Goal: Task Accomplishment & Management: Complete application form

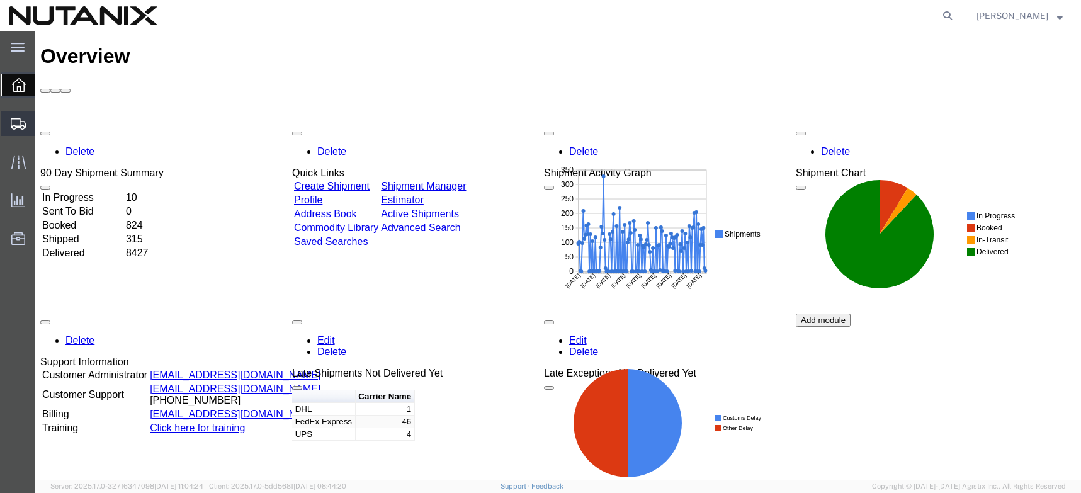
click at [0, 0] on span "Create from Template" at bounding box center [0, 0] width 0 height 0
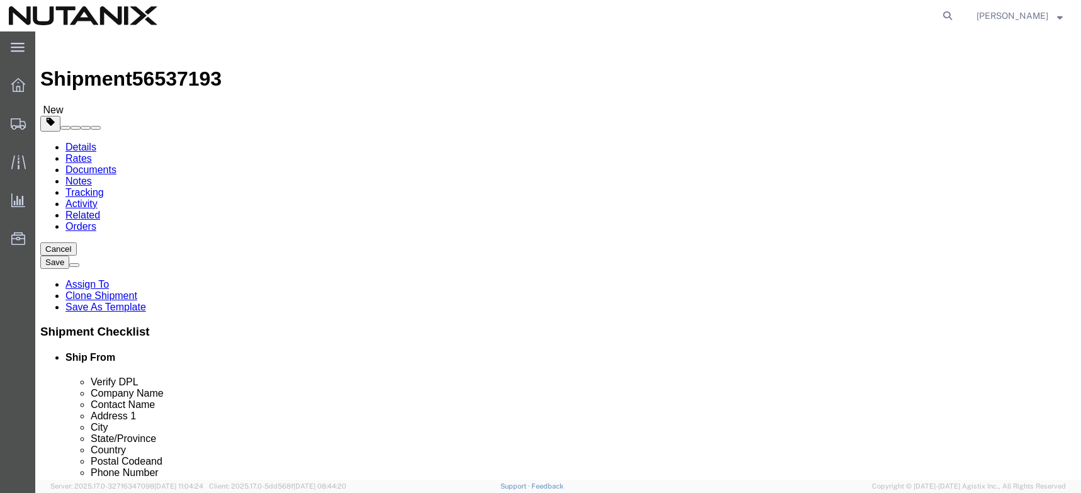
select select
click input "[PERSON_NAME]"
type input "V"
type input "[PERSON_NAME]"
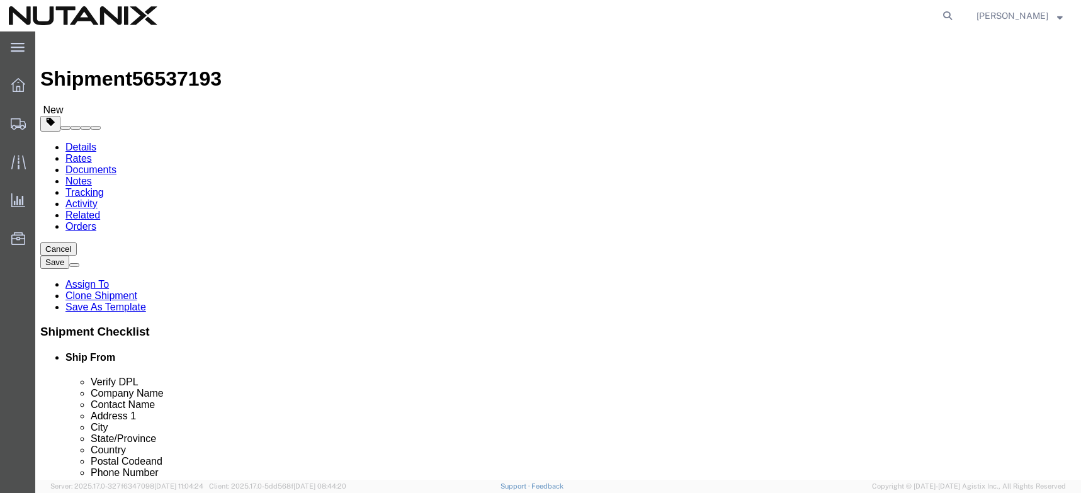
click p "- NUTANIX Dubai - ([PERSON_NAME]) [GEOGRAPHIC_DATA][STREET_ADDRESS]"
select select
type input "NUTANIX [GEOGRAPHIC_DATA]"
type input "[PERSON_NAME]"
type input "[GEOGRAPHIC_DATA] 4"
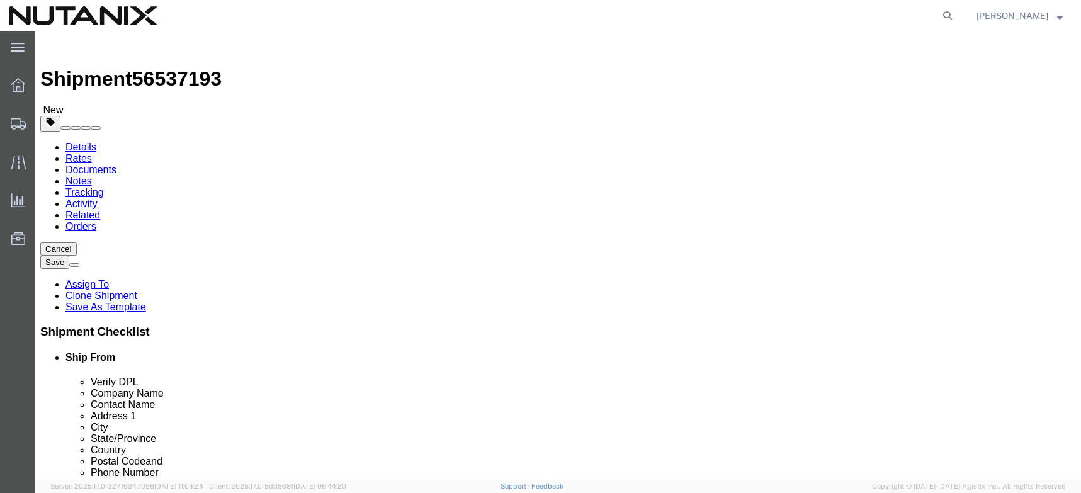
type input "JLT, 37th Floor"
type input "[GEOGRAPHIC_DATA]"
type input "971529855771"
type input "[EMAIL_ADDRESS][DOMAIN_NAME]"
select select
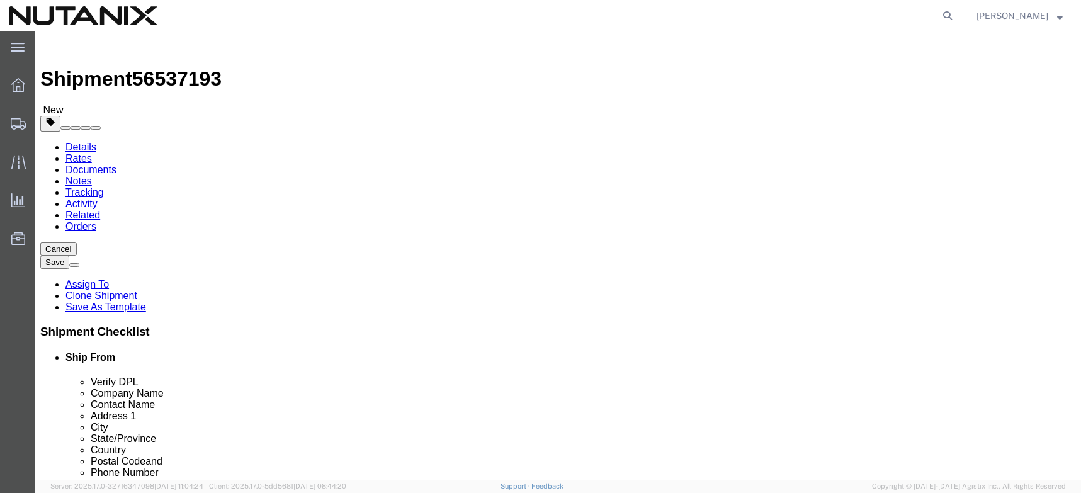
type input "[PERSON_NAME]"
click input "[PERSON_NAME]"
paste input "[PERSON_NAME]"
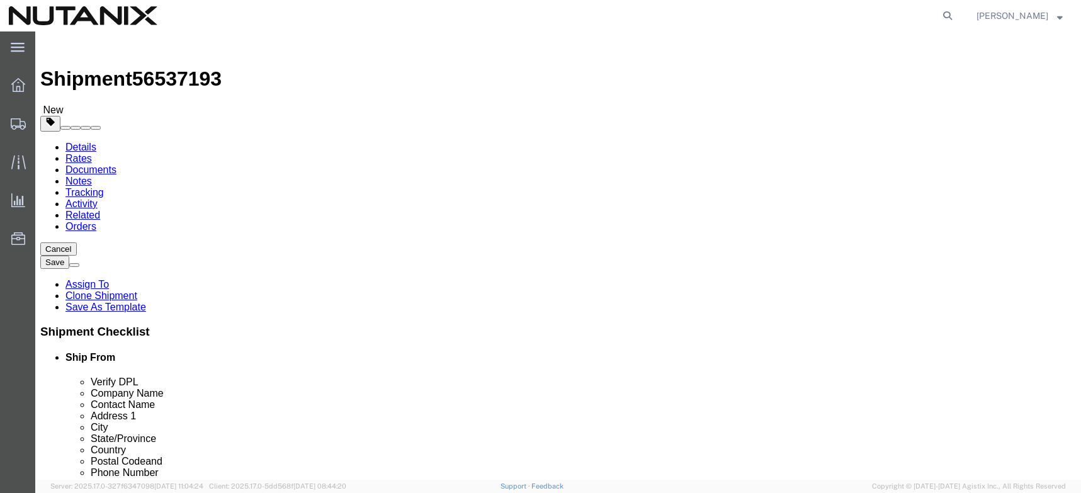
type input "[PERSON_NAME]"
click p "- NUTANIX Dubai - ([PERSON_NAME]) [GEOGRAPHIC_DATA][STREET_ADDRESS]"
select select
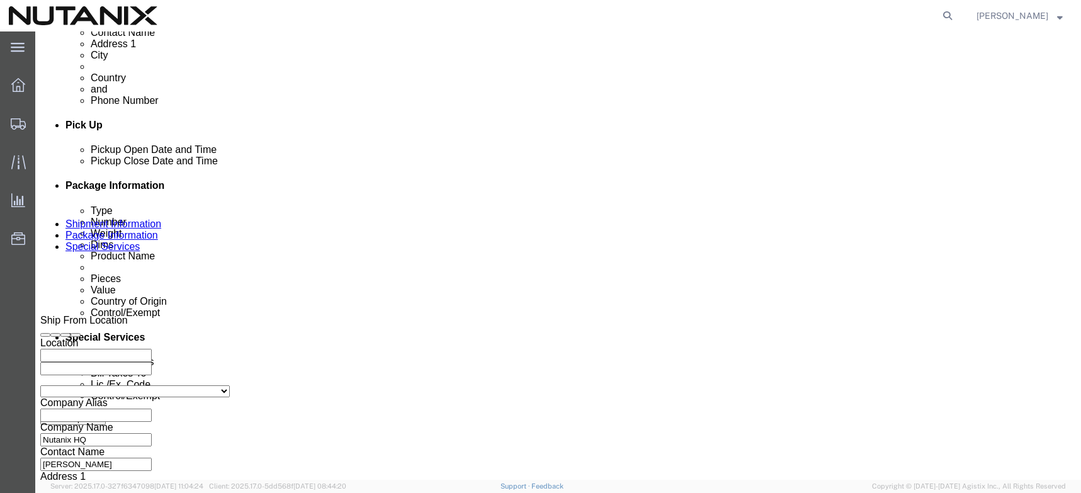
scroll to position [524, 0]
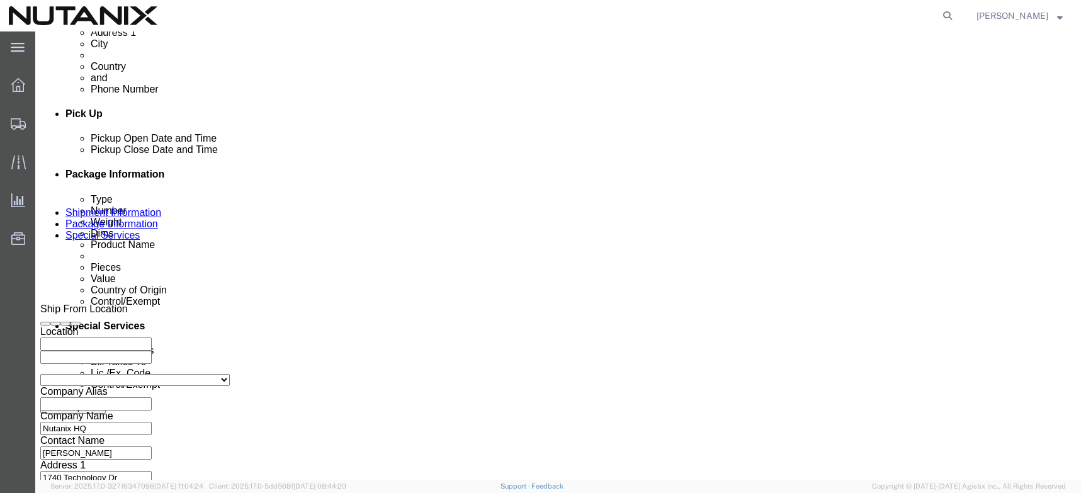
type input "[PERSON_NAME]"
click input "53005-Sales Associate/[GEOGRAPHIC_DATA]"
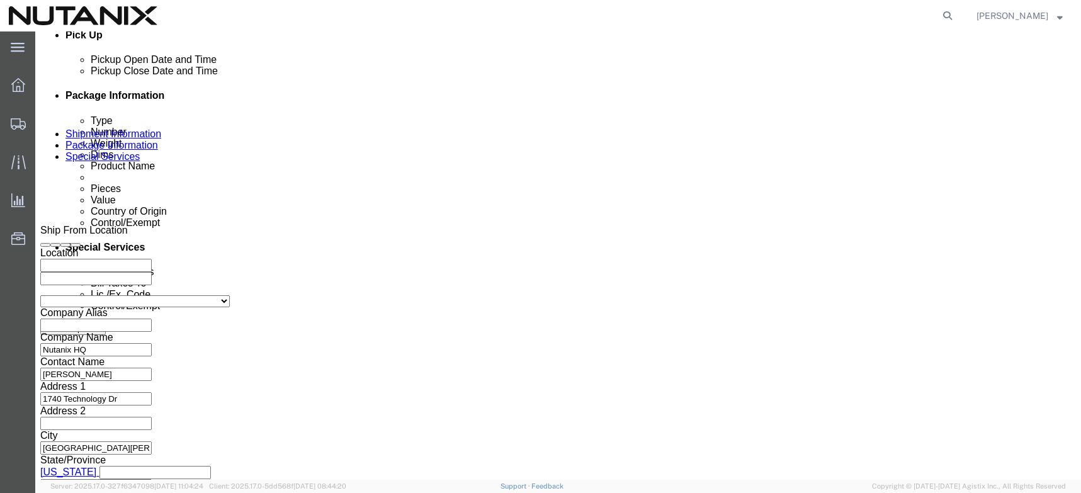
scroll to position [633, 0]
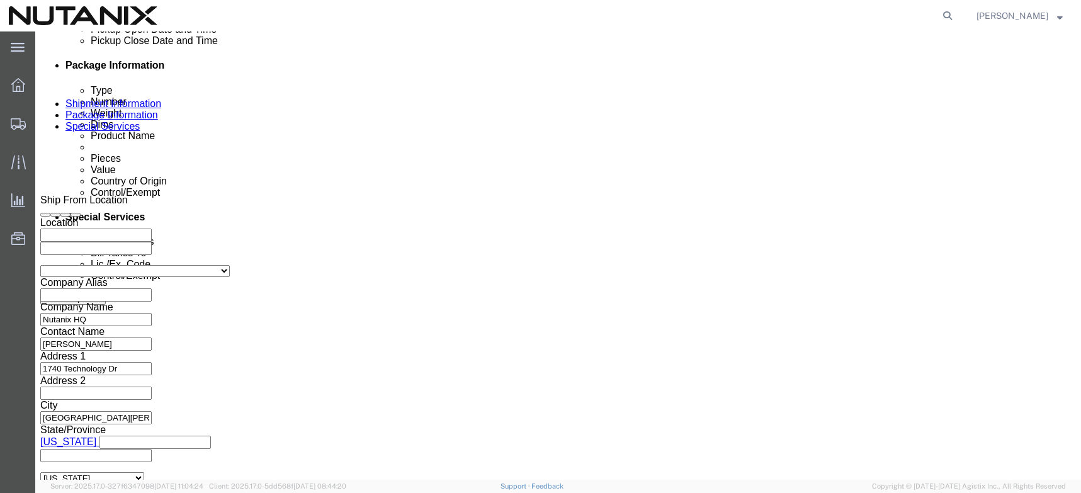
type input "79001"
click button "Continue"
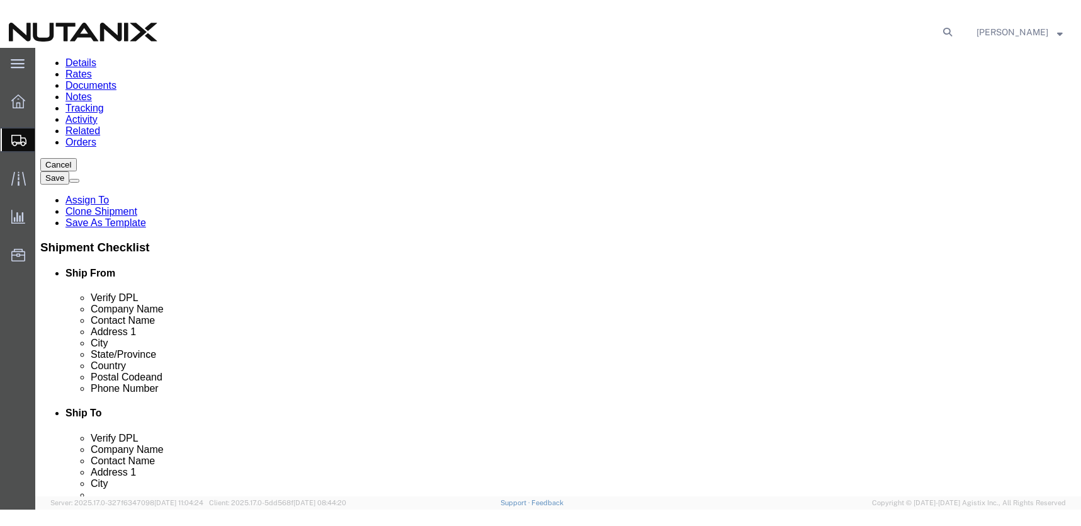
scroll to position [101, 0]
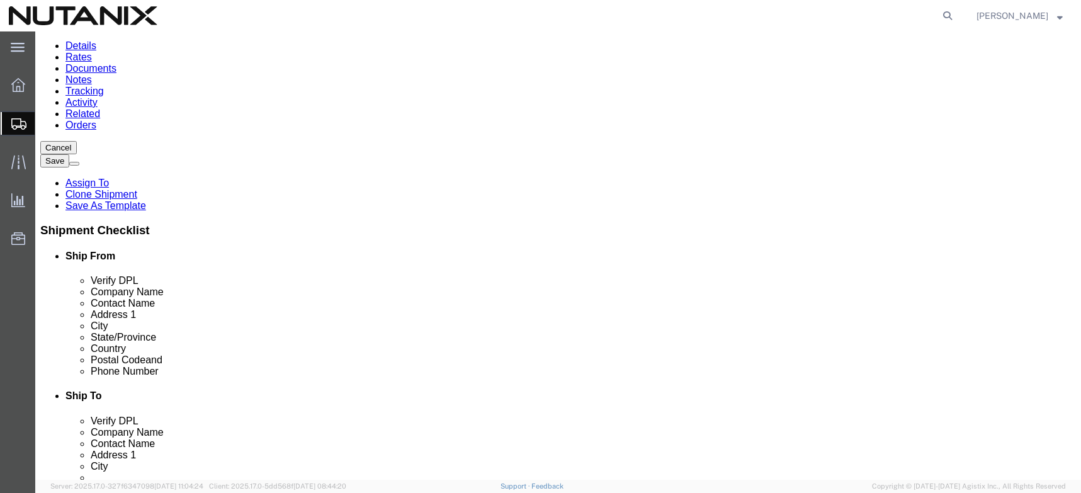
click button "Continue"
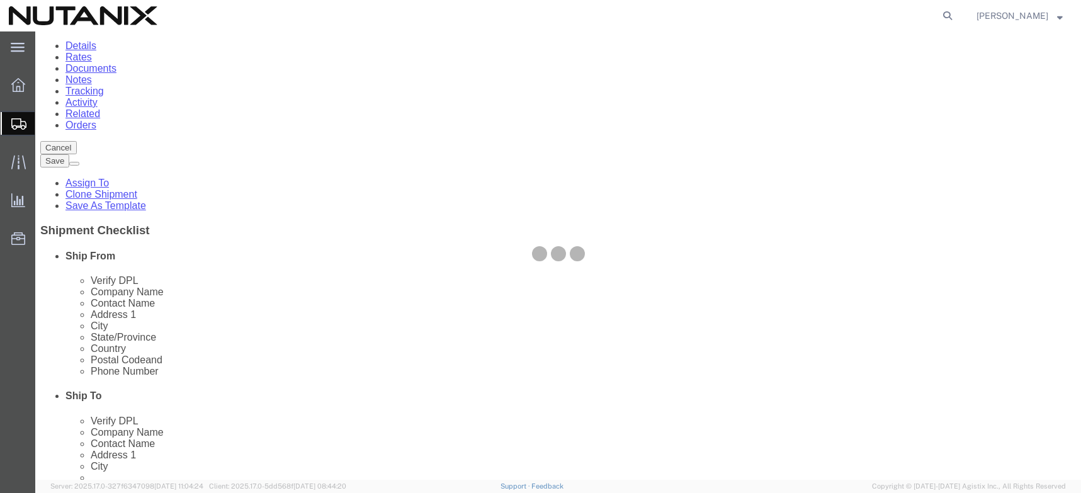
select select
select select "COSTCENTER"
select select "48694"
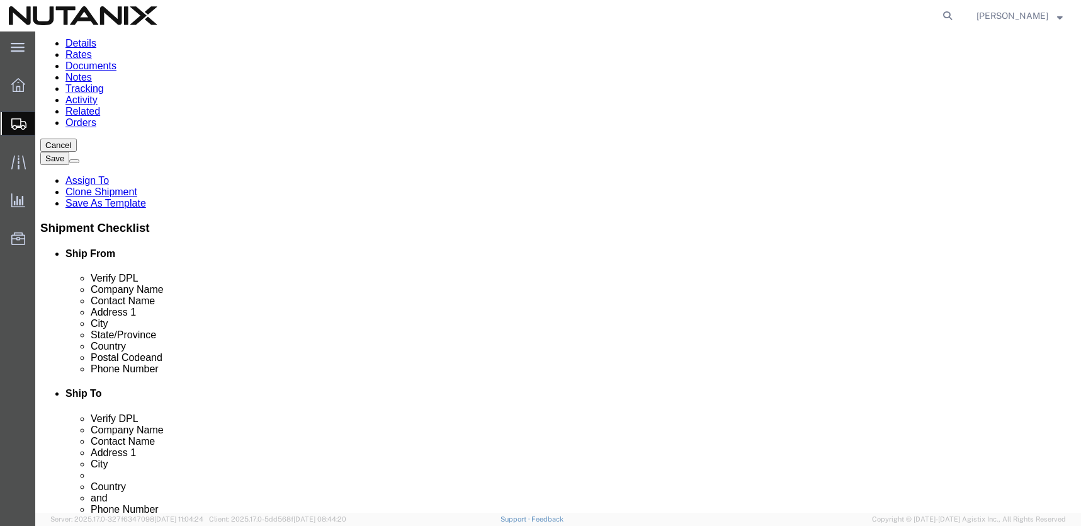
scroll to position [60, 0]
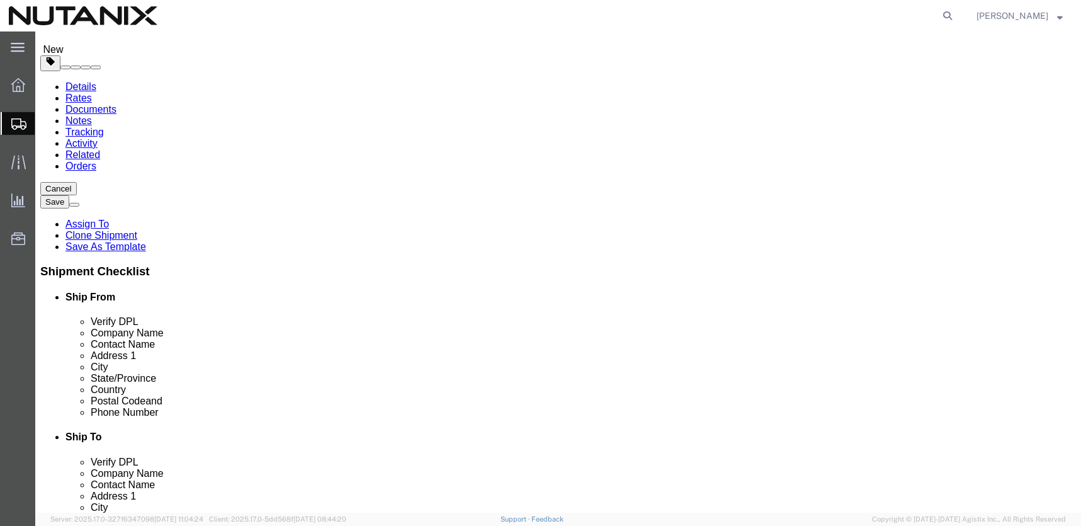
click select "Select Address Service Requested Carrier Leave If No Response Change Service Re…"
select select
click select "Select Address Service Requested Carrier Leave If No Response Change Service Re…"
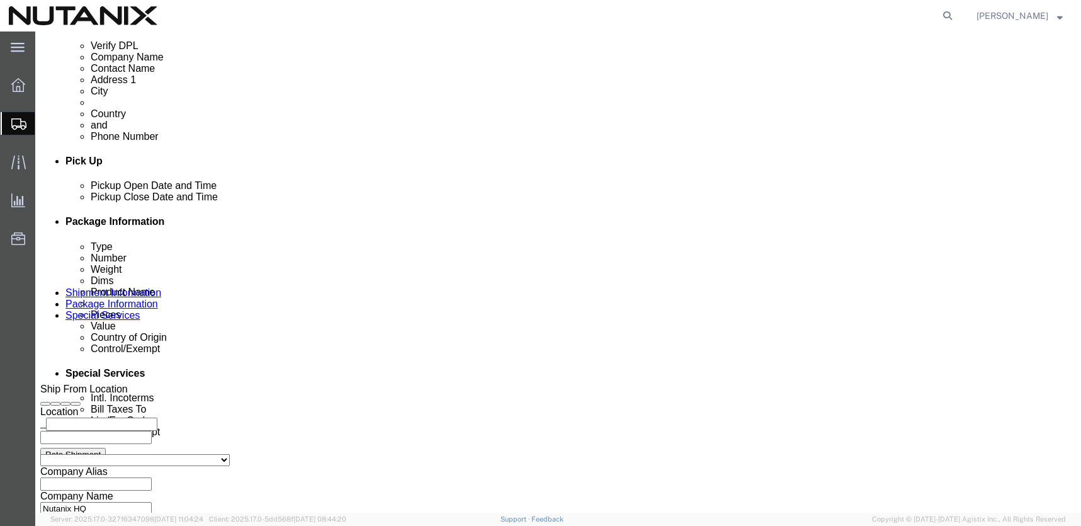
scroll to position [479, 0]
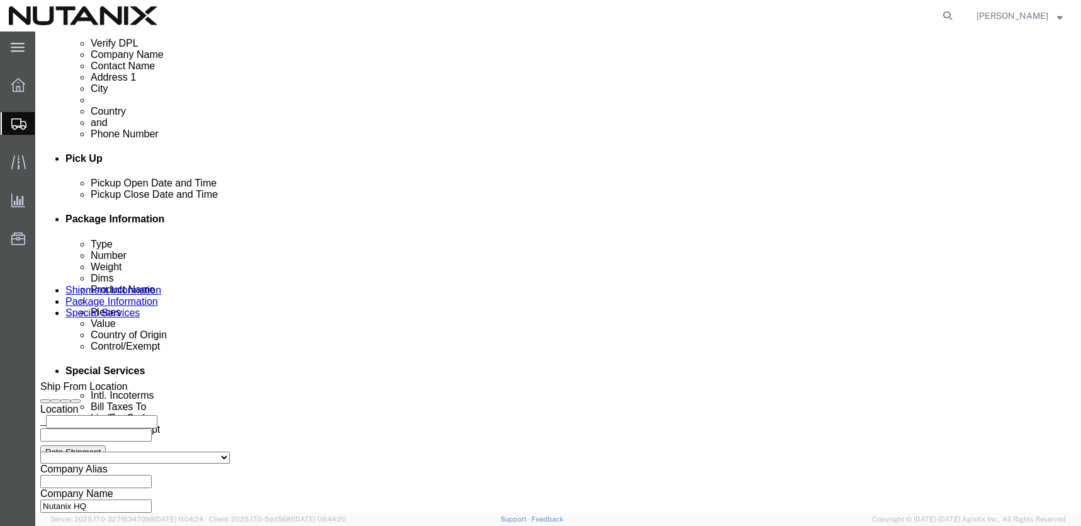
click select "Select Carriage Insurance Paid Carriage Paid To Cost and Freight Cost Insurance…"
select select "DDP"
click select "Select Carriage Insurance Paid Carriage Paid To Cost and Freight Cost Insurance…"
select select "SHIP"
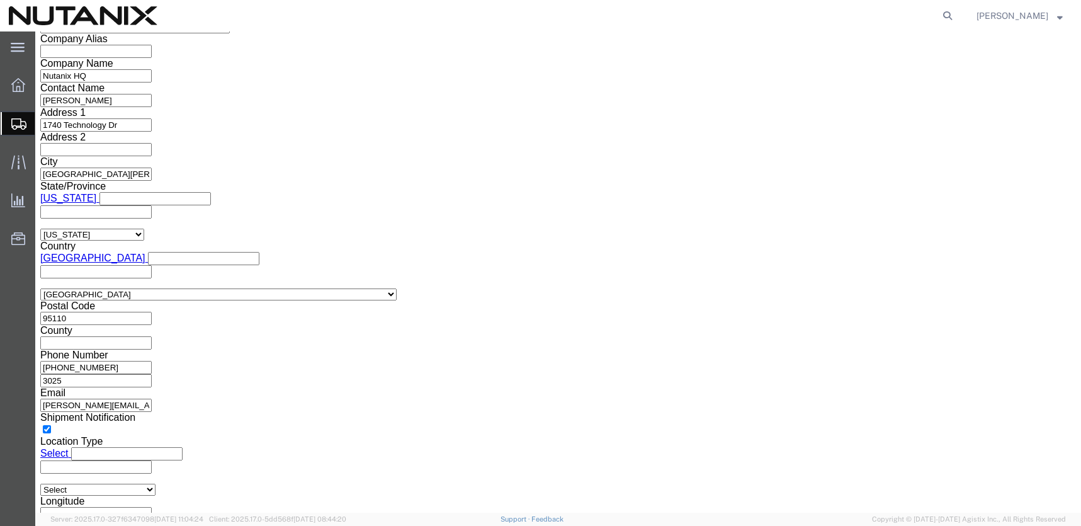
scroll to position [912, 0]
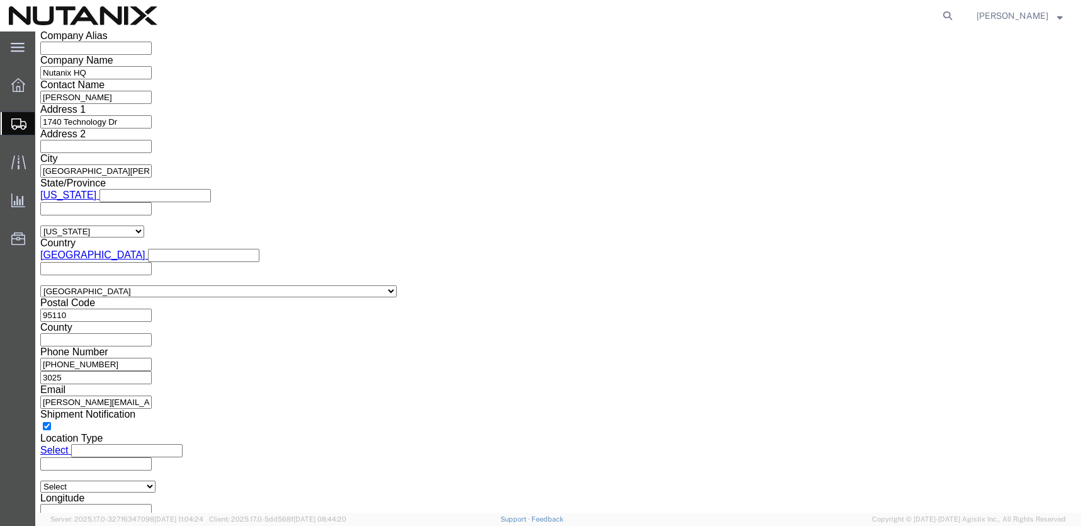
click input "text"
paste input "[EMAIL_ADDRESS][DOMAIN_NAME]"
type input "[EMAIL_ADDRESS][DOMAIN_NAME]"
click button "Rate Shipment"
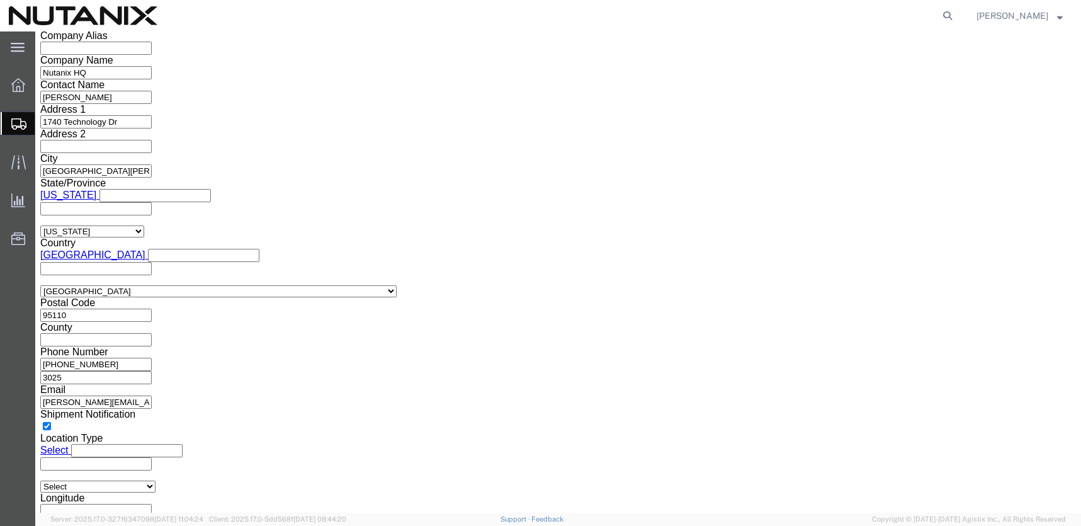
click button "Rate Shipment"
click at [23, 83] on icon at bounding box center [18, 85] width 14 height 14
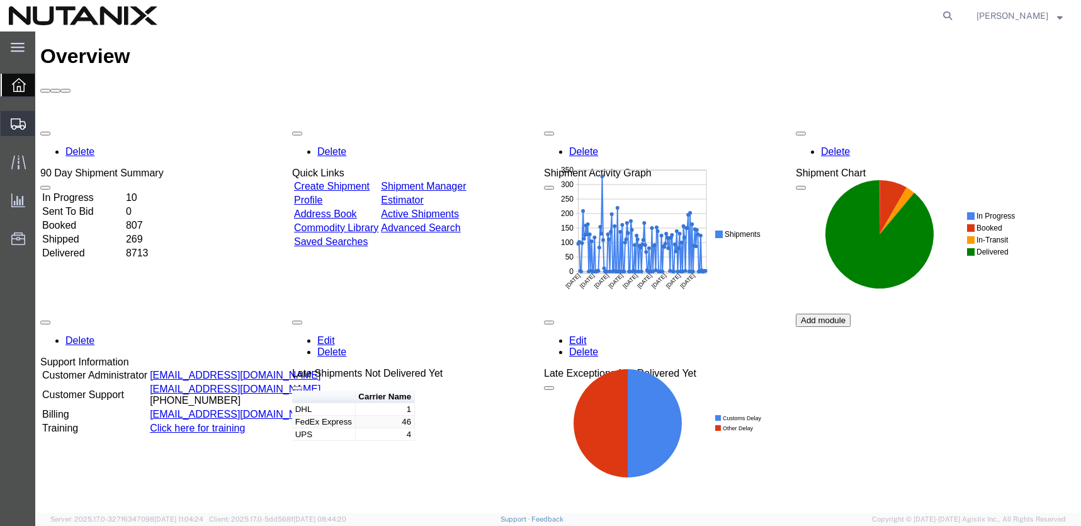
click at [0, 0] on span "Shipment Manager" at bounding box center [0, 0] width 0 height 0
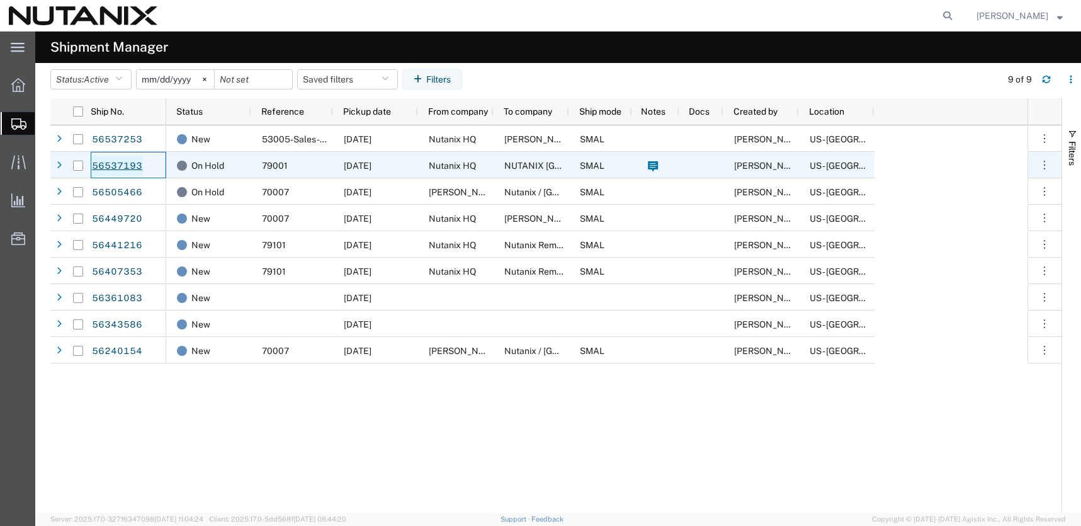
click at [120, 167] on link "56537193" at bounding box center [117, 166] width 52 height 20
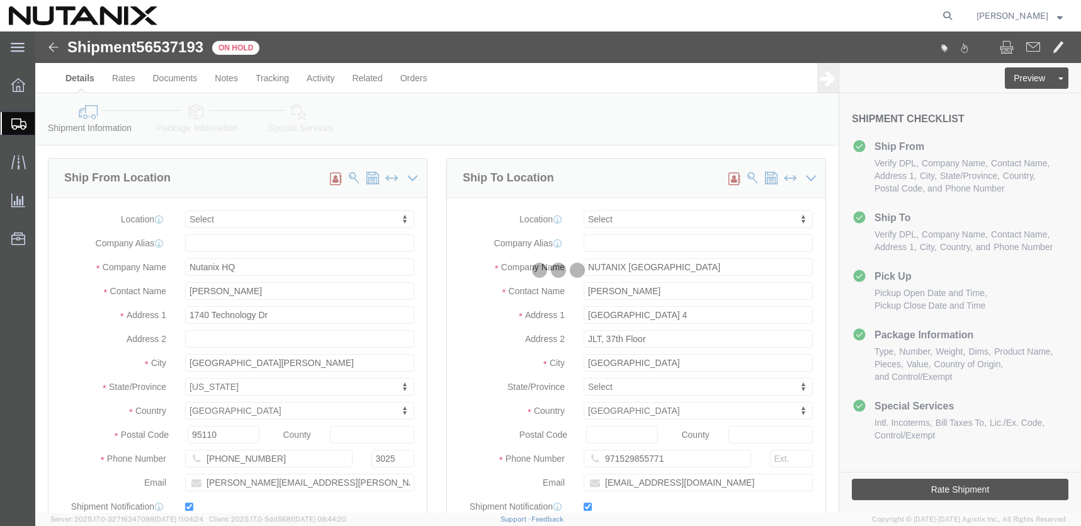
select select
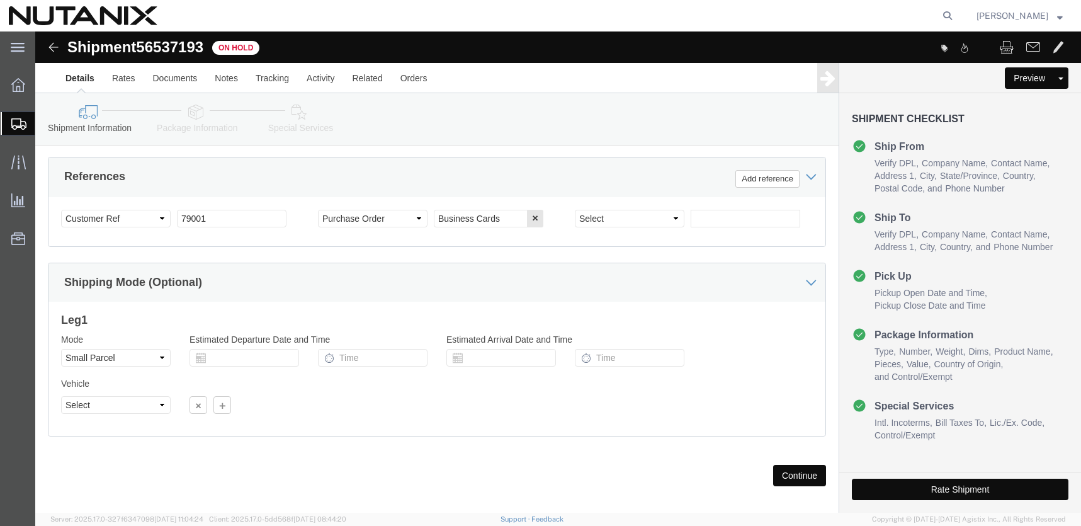
scroll to position [592, 0]
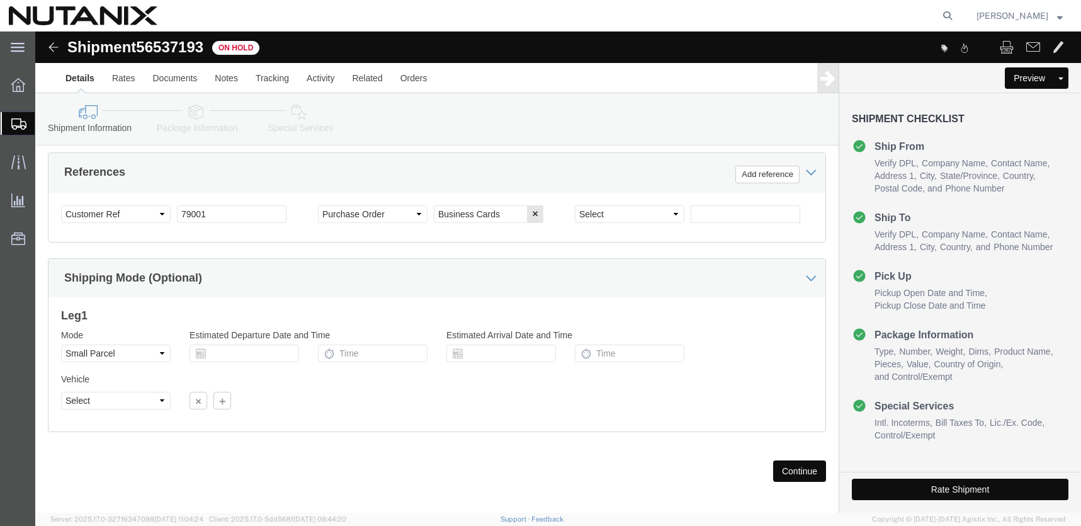
click at [0, 0] on span "Shipment Manager" at bounding box center [0, 0] width 0 height 0
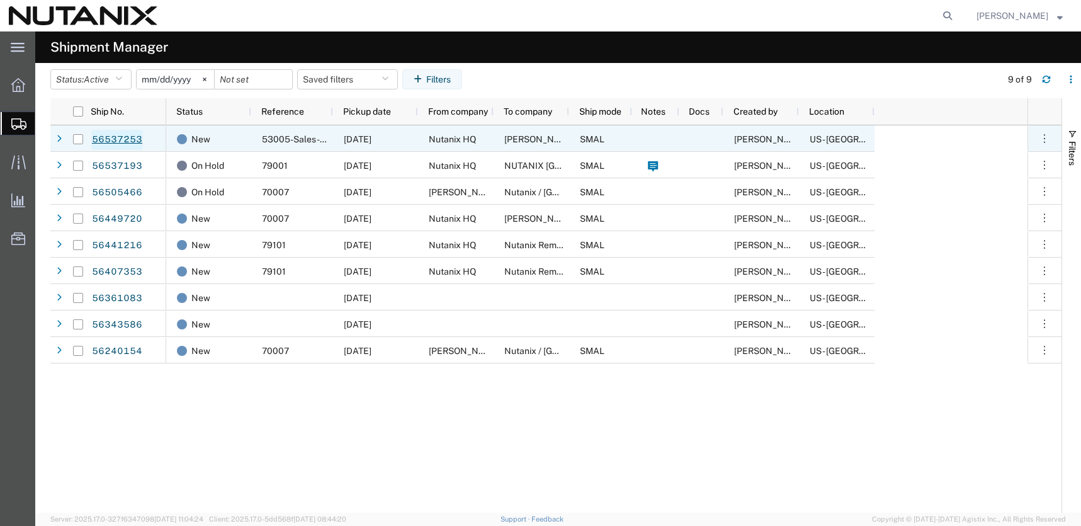
click at [104, 138] on link "56537253" at bounding box center [117, 140] width 52 height 20
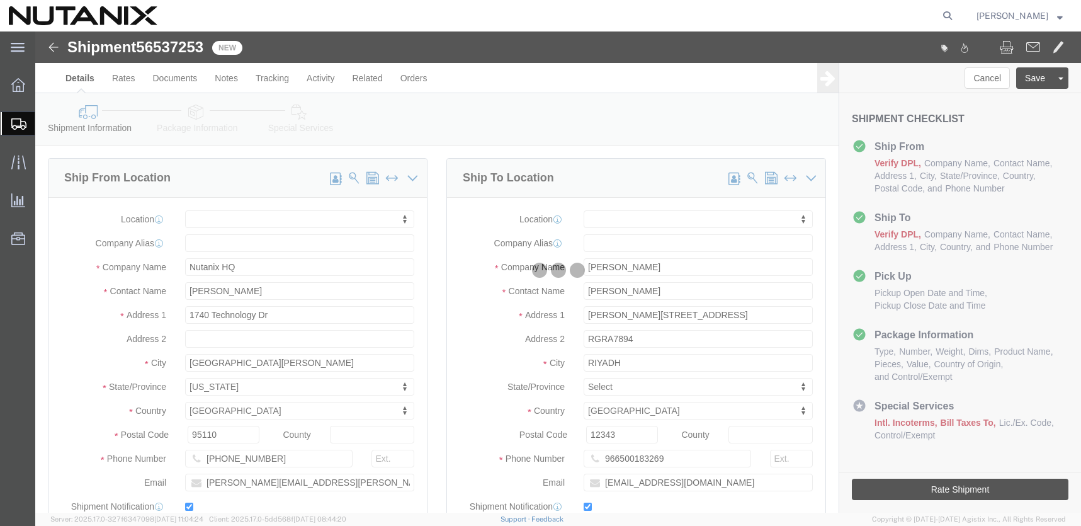
select select
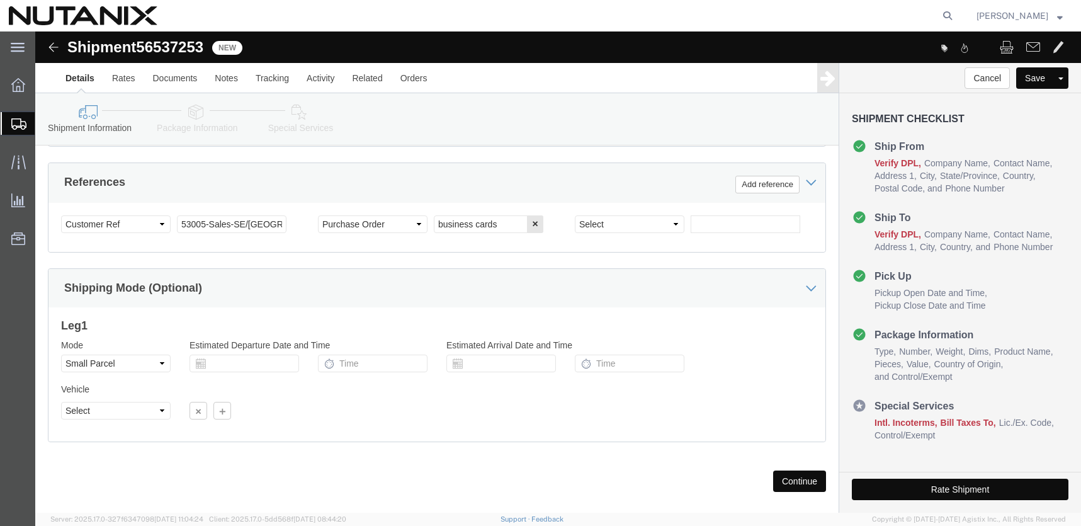
scroll to position [600, 0]
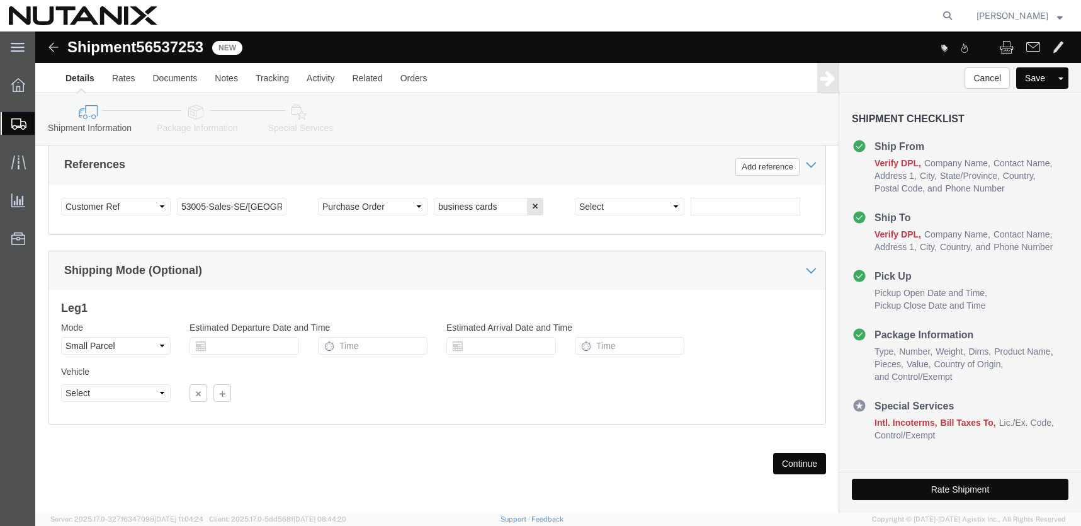
click at [0, 0] on span "Shipment Manager" at bounding box center [0, 0] width 0 height 0
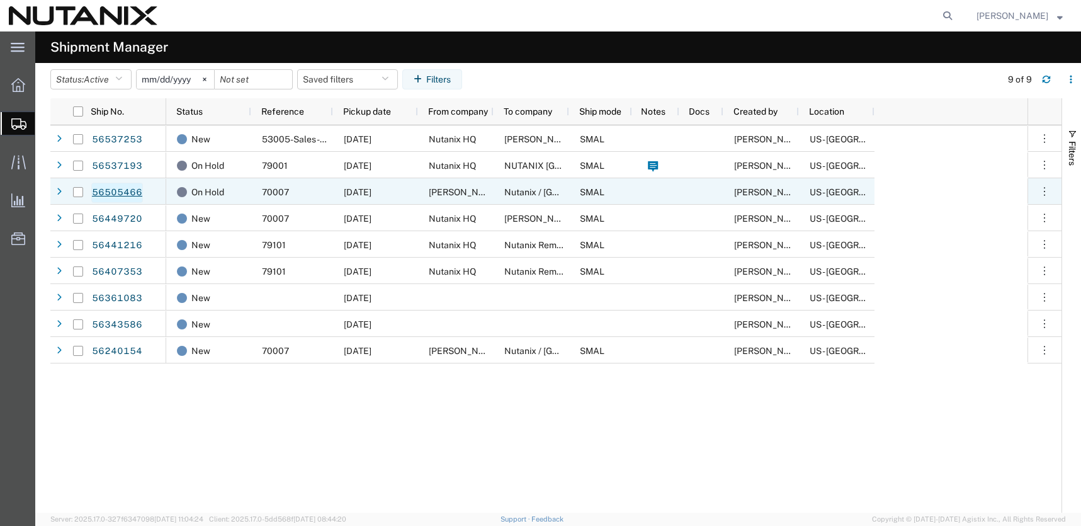
click at [111, 190] on link "56505466" at bounding box center [117, 193] width 52 height 20
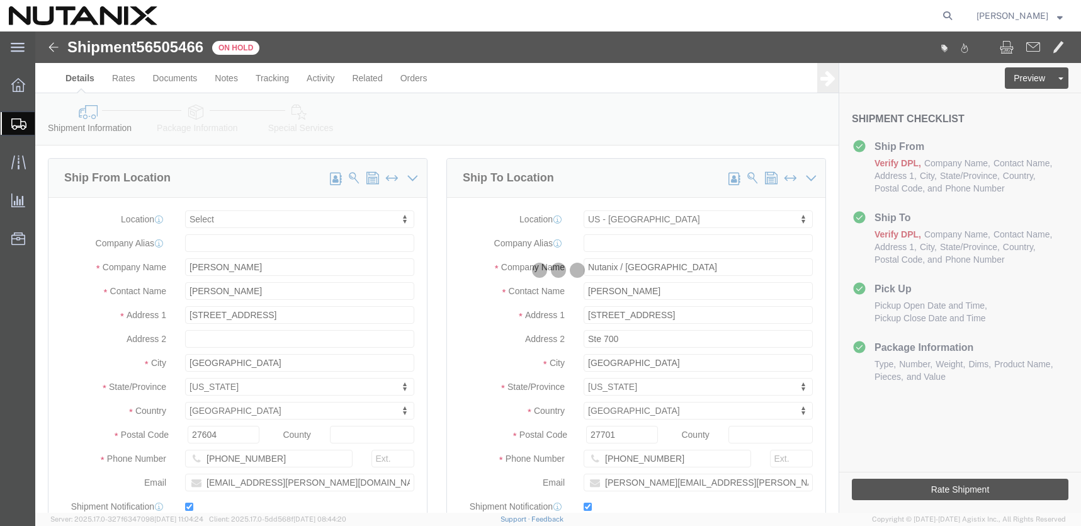
select select
select select "46554"
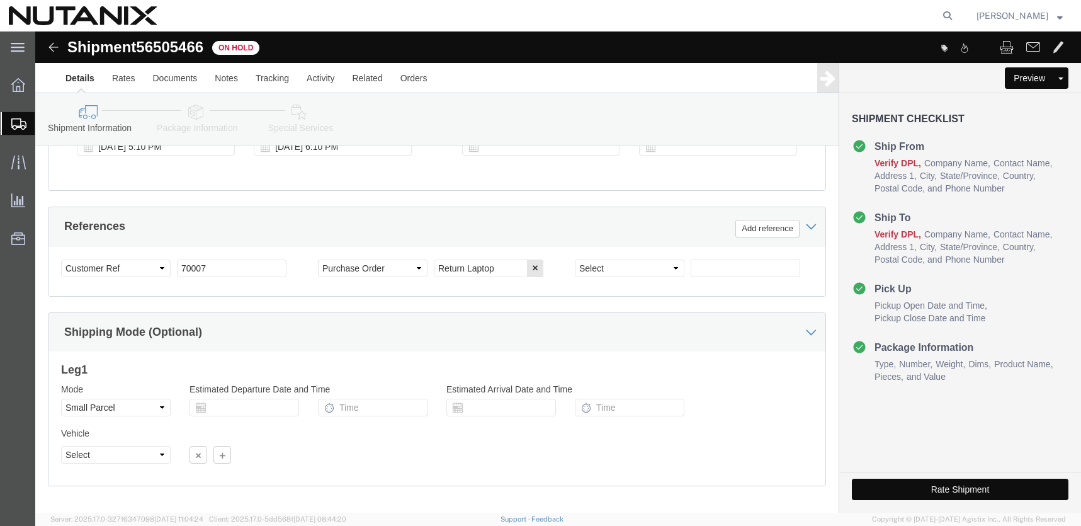
scroll to position [600, 0]
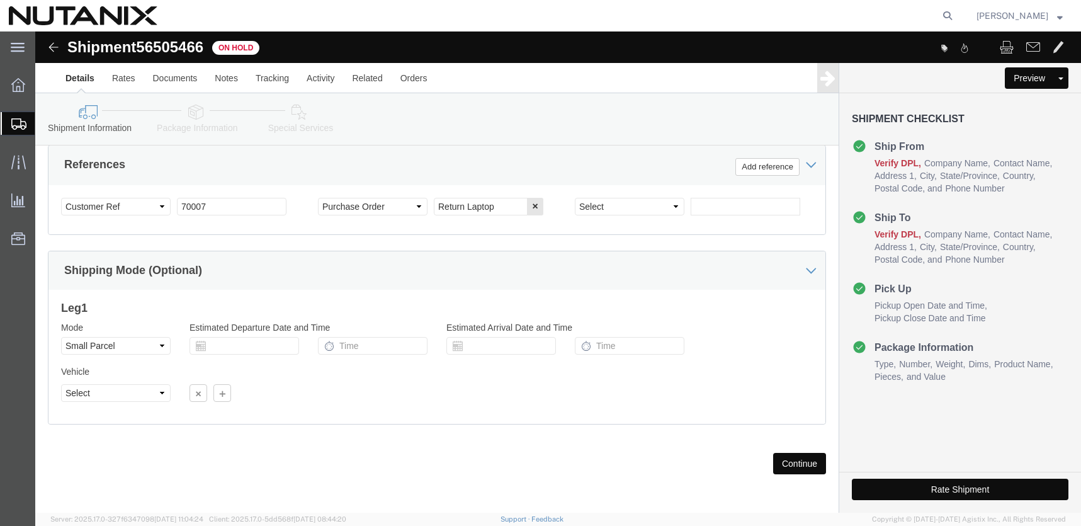
click at [12, 118] on icon at bounding box center [18, 123] width 15 height 11
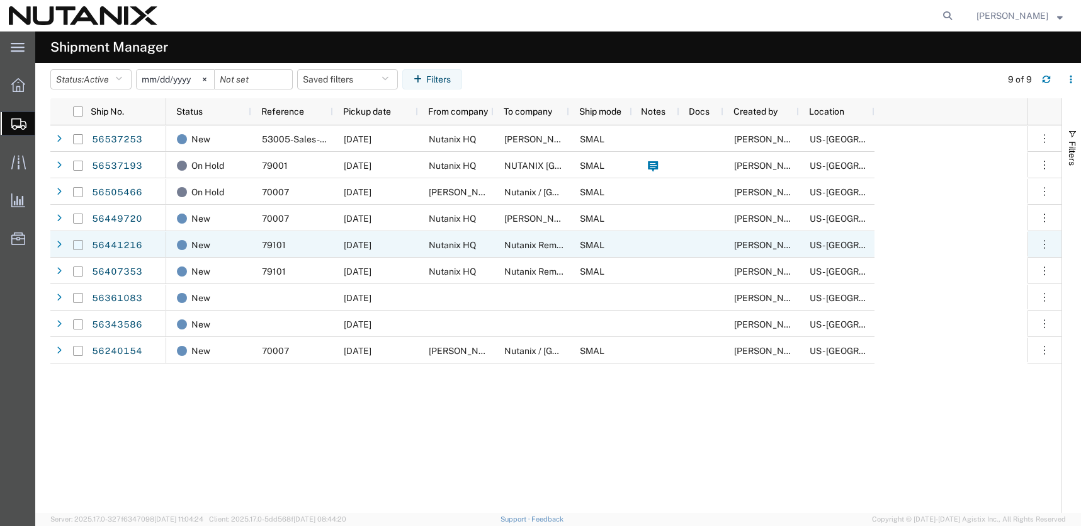
click at [78, 245] on input "Press Space to toggle row selection (unchecked)" at bounding box center [78, 245] width 10 height 10
checkbox input "true"
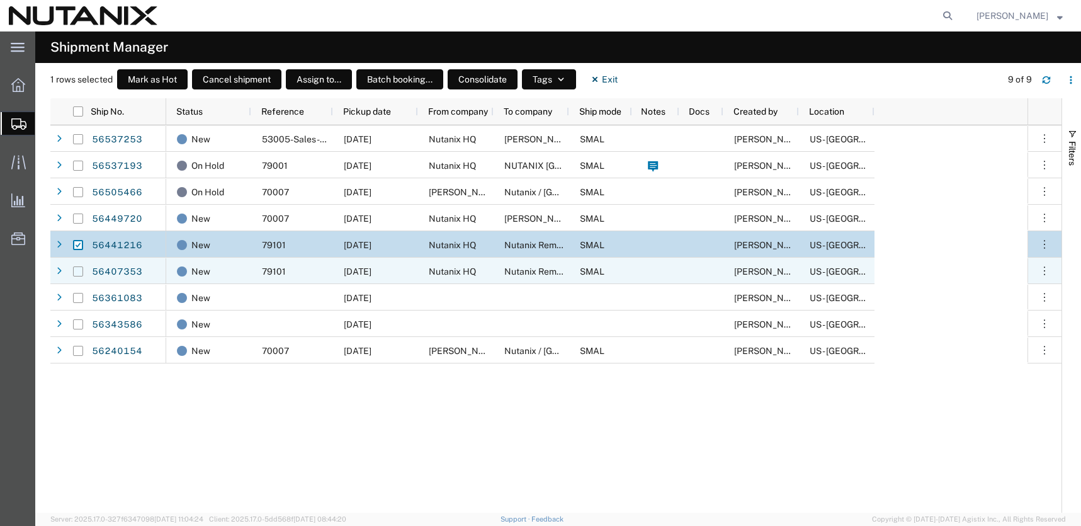
click at [81, 274] on input "Press Space to toggle row selection (unchecked)" at bounding box center [78, 271] width 10 height 10
checkbox input "true"
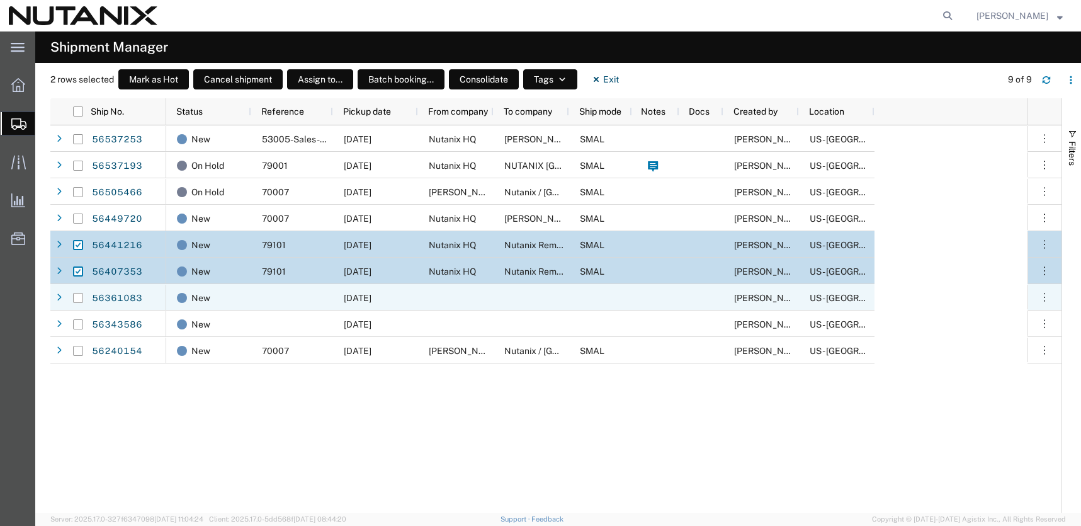
click at [78, 303] on div at bounding box center [78, 297] width 10 height 26
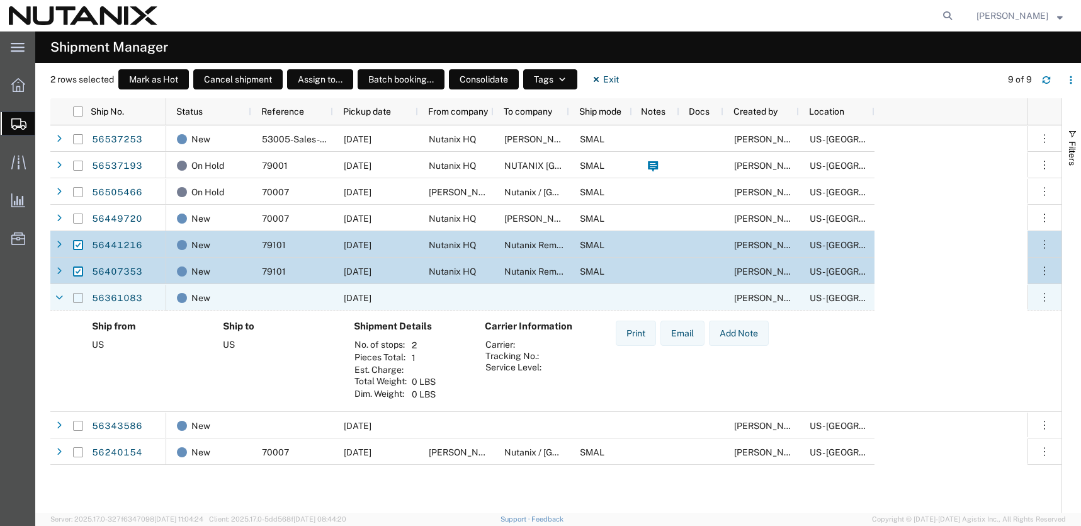
click at [77, 299] on input "Press Space to toggle row selection (unchecked)" at bounding box center [78, 298] width 10 height 10
checkbox input "true"
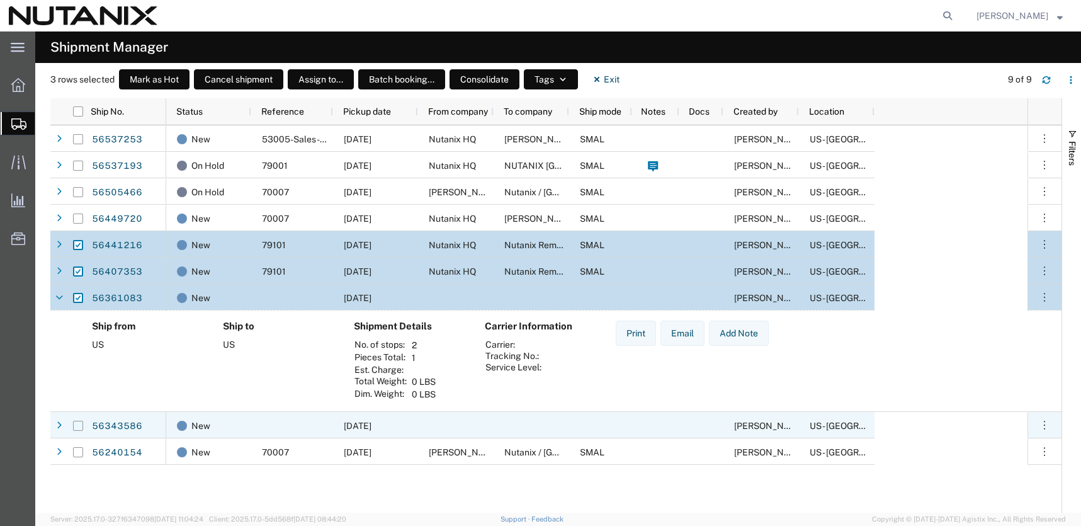
click at [78, 423] on input "Press Space to toggle row selection (unchecked)" at bounding box center [78, 425] width 10 height 10
checkbox input "true"
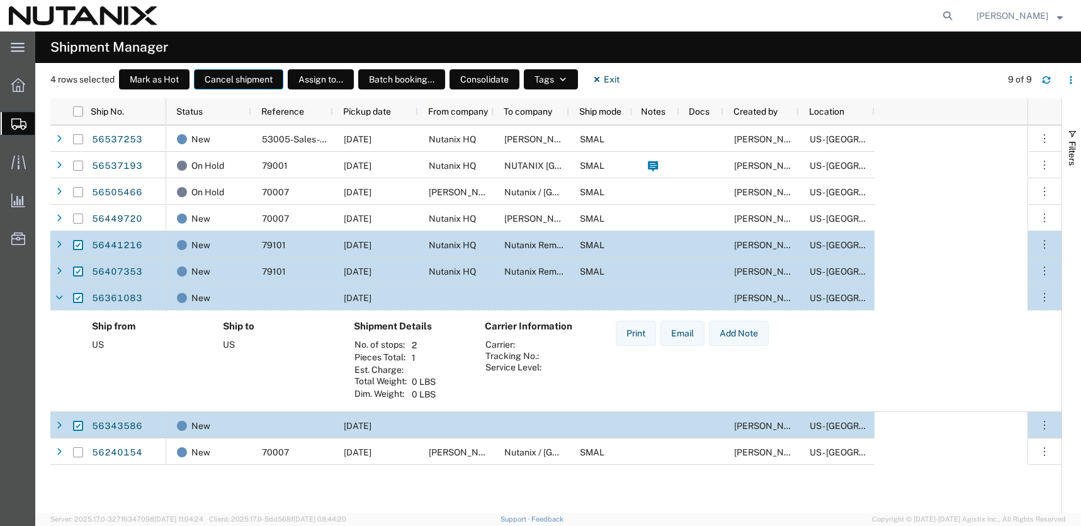
click at [248, 76] on button "Cancel shipment" at bounding box center [238, 79] width 89 height 20
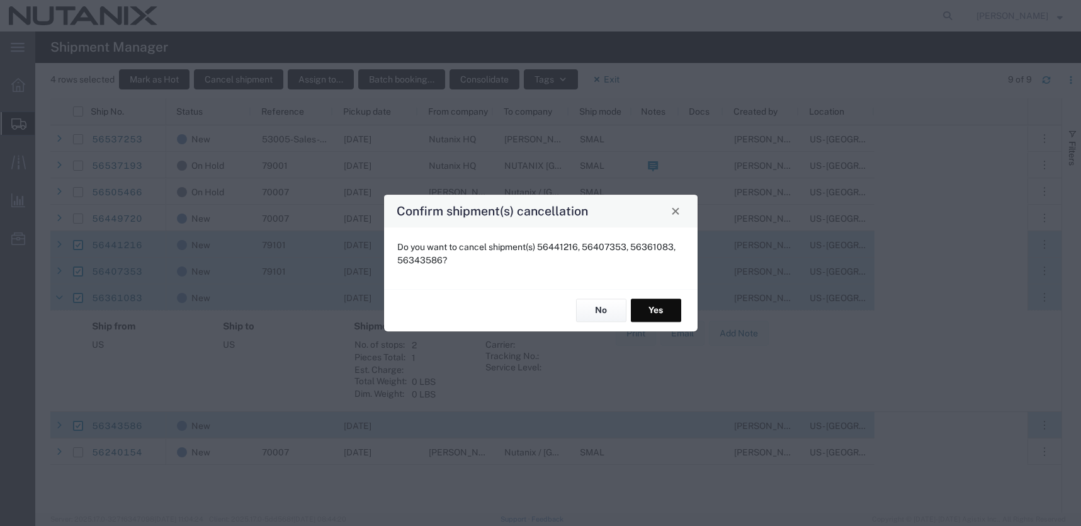
click at [648, 307] on button "Yes" at bounding box center [656, 310] width 50 height 23
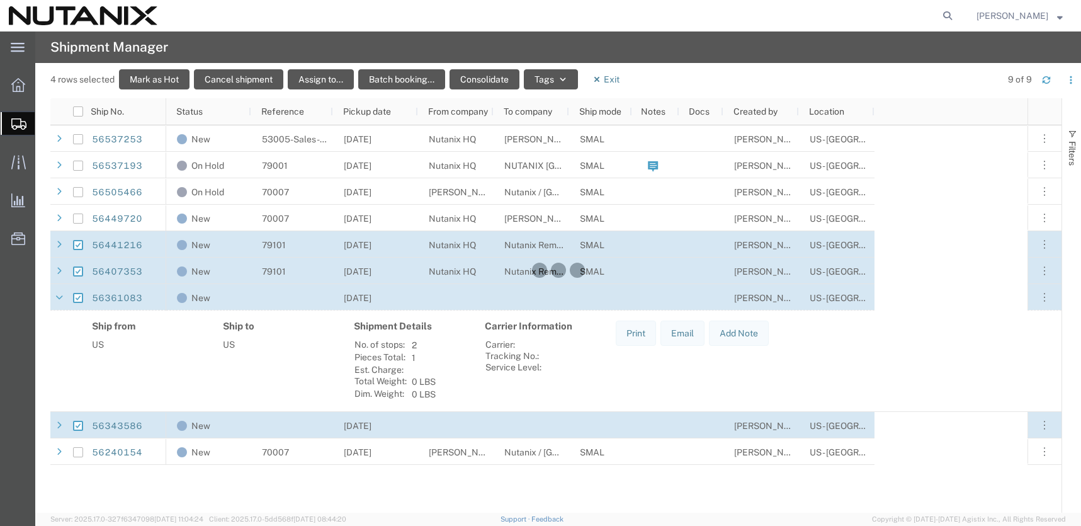
checkbox input "false"
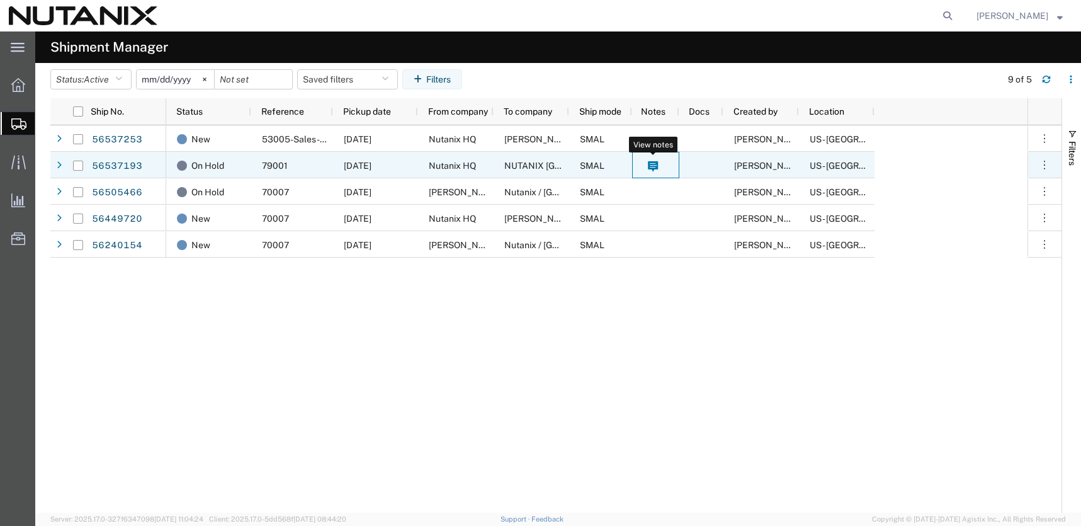
click at [655, 166] on icon at bounding box center [653, 166] width 10 height 11
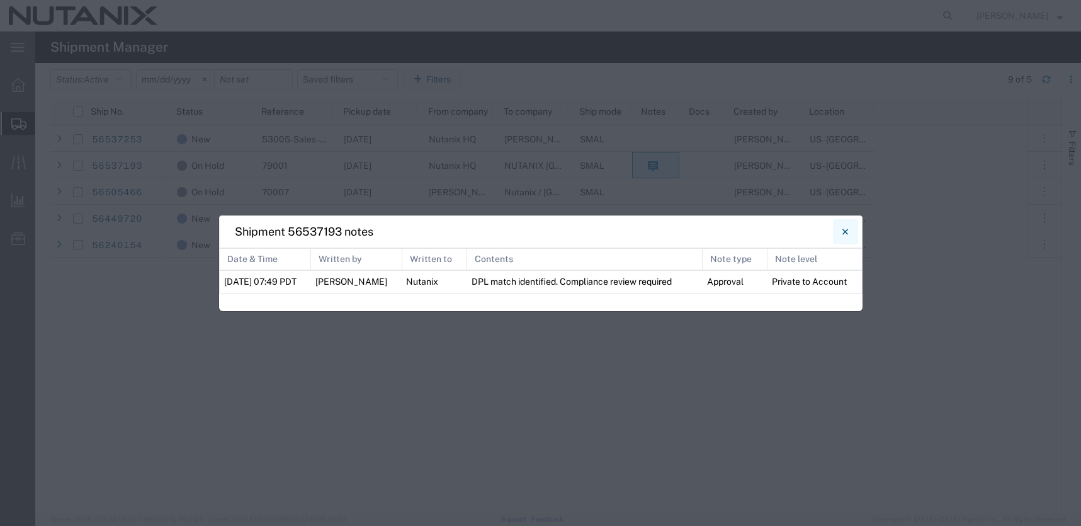
click at [847, 228] on icon "Close" at bounding box center [845, 231] width 6 height 6
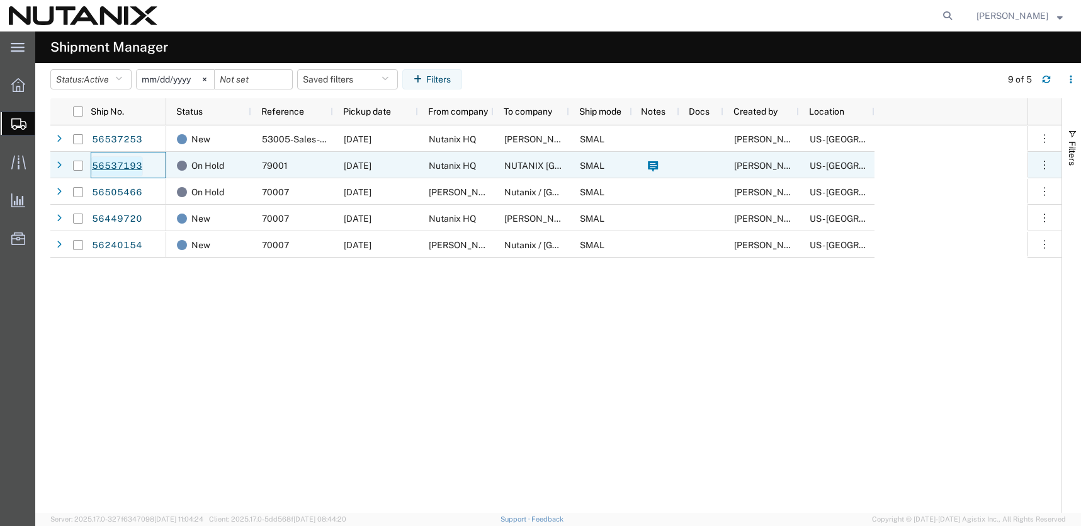
click at [110, 164] on link "56537193" at bounding box center [117, 166] width 52 height 20
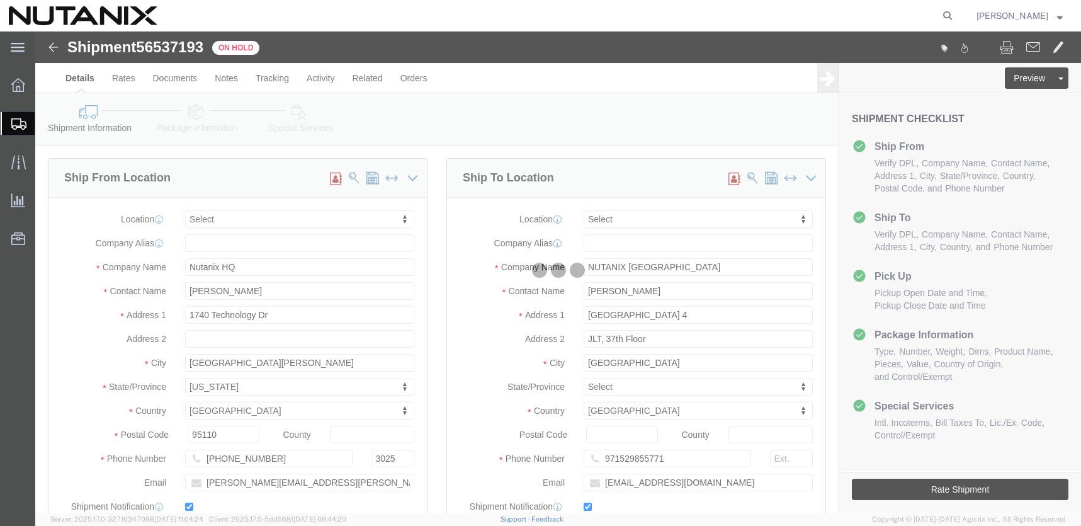
select select
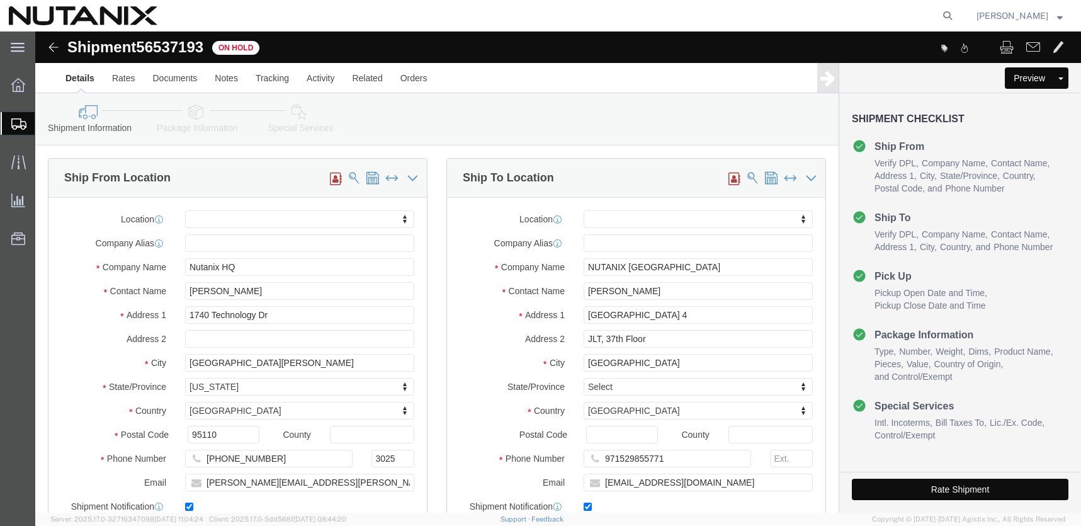
click button "Rate Shipment"
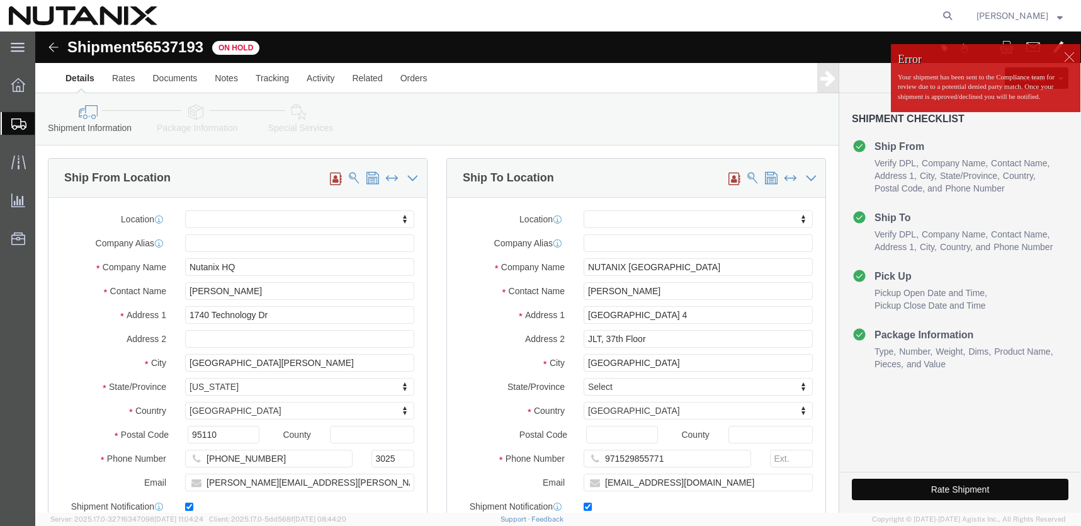
click button "Rate Shipment"
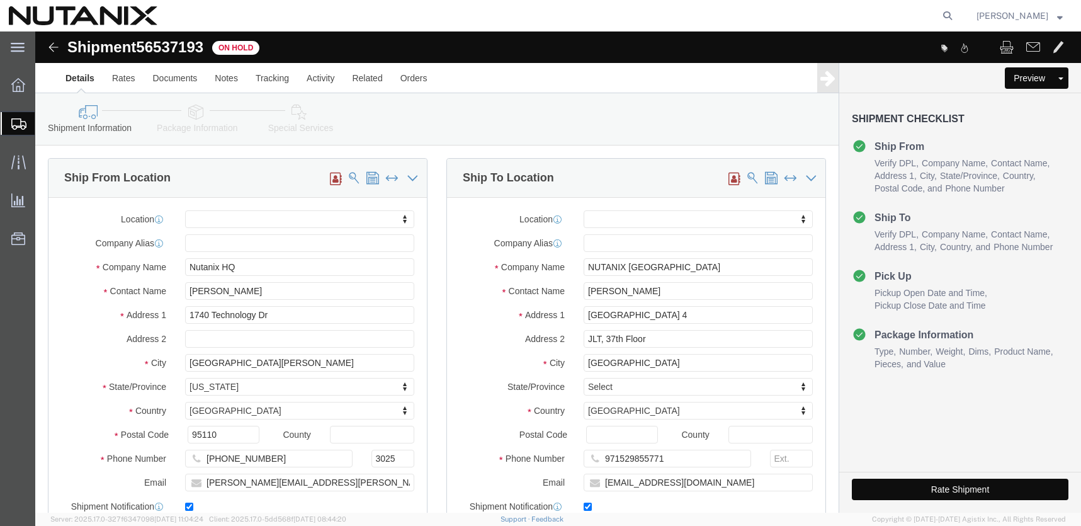
click button "Rate Shipment"
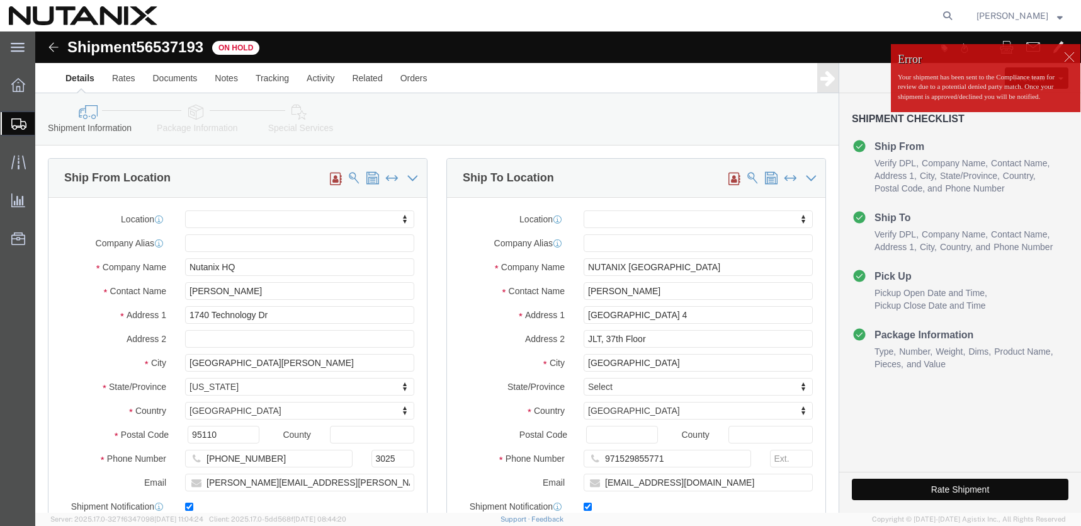
click button "Rate Shipment"
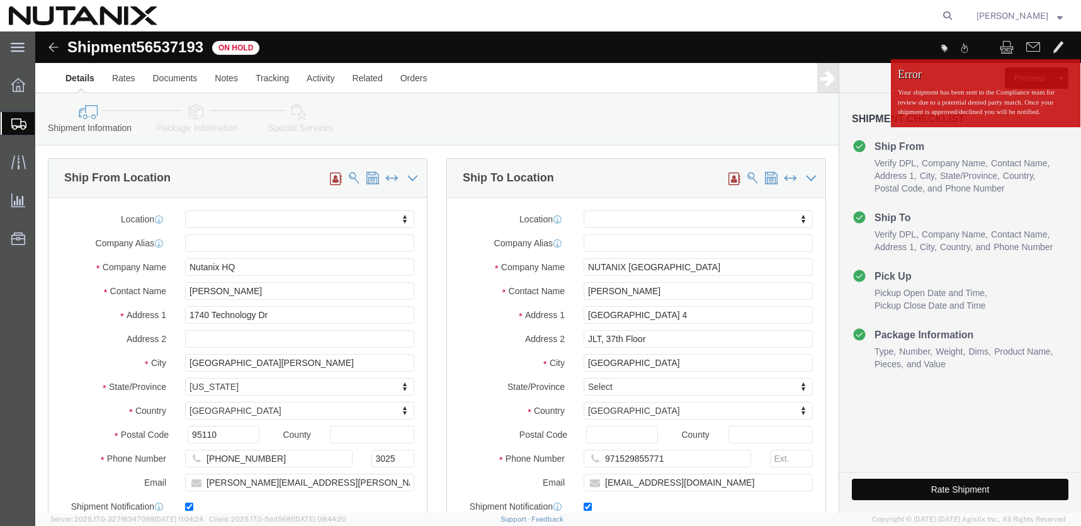
click button "Rate Shipment"
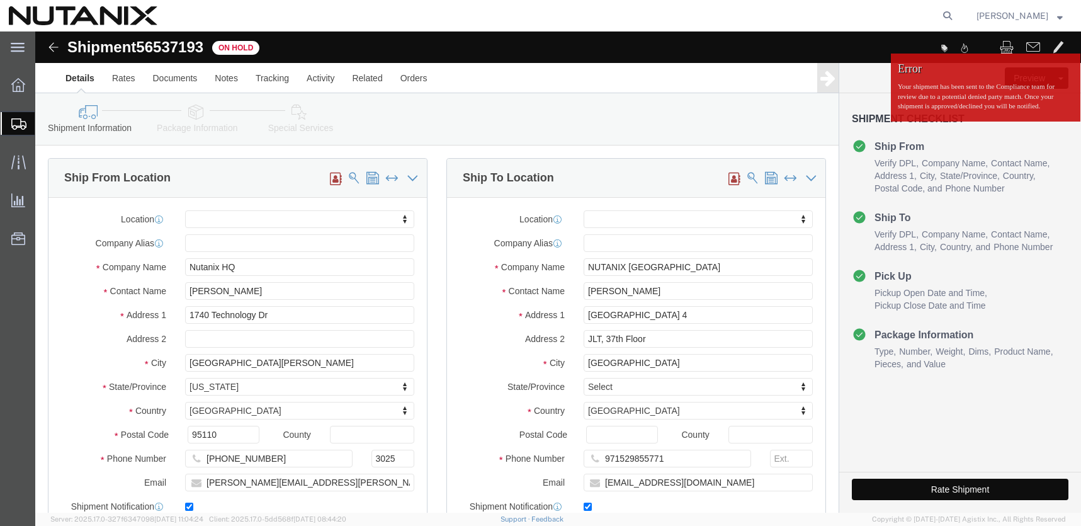
click button "Rate Shipment"
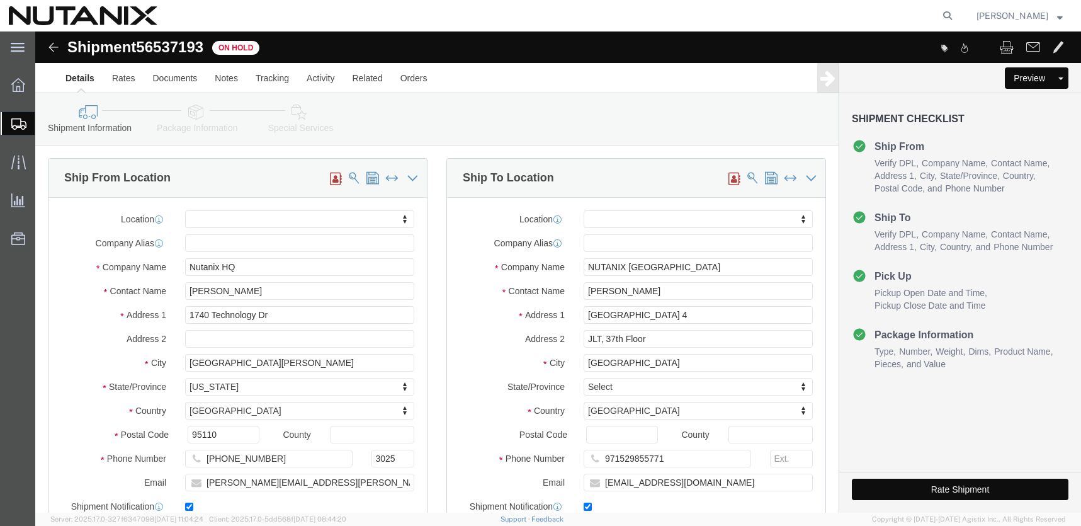
click button "Rate Shipment"
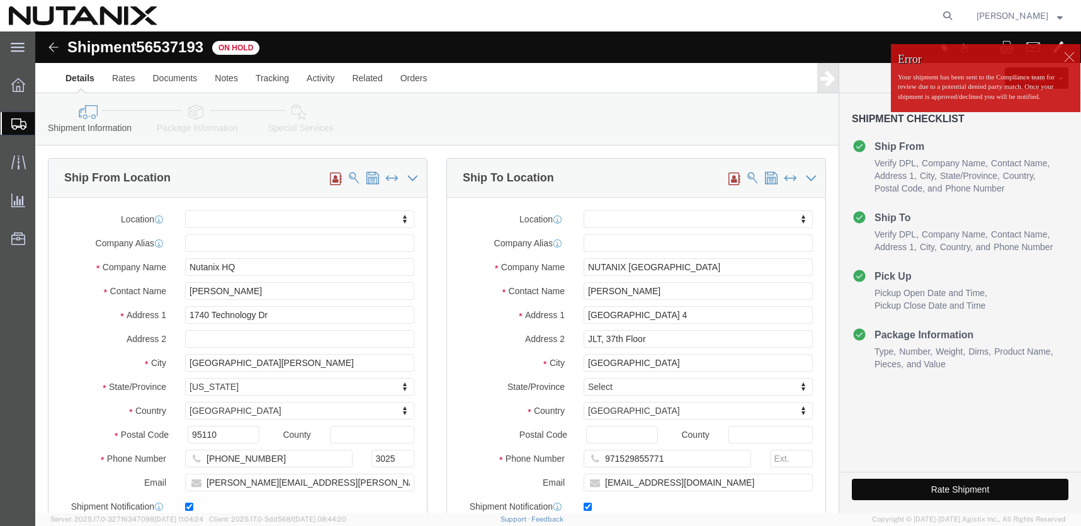
click button "Rate Shipment"
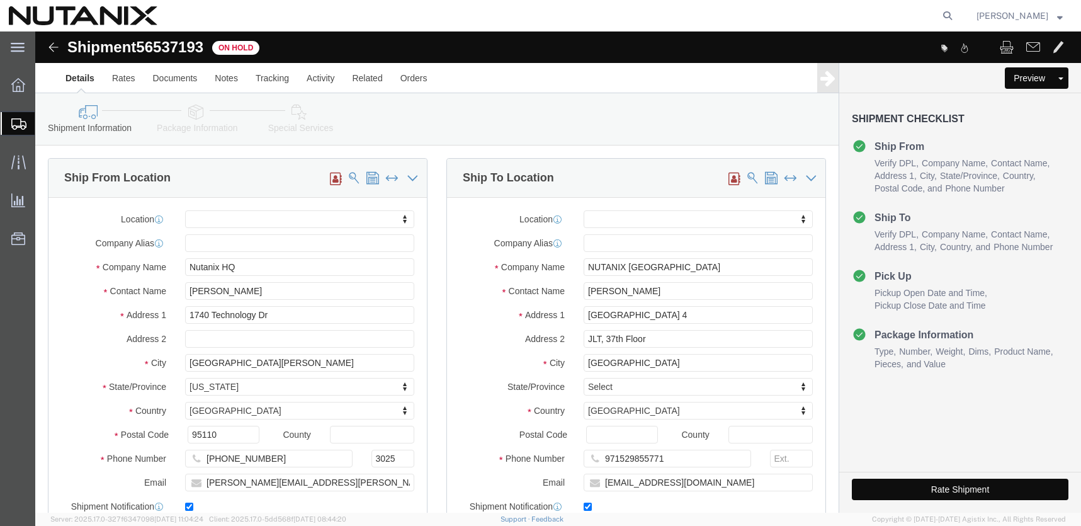
click button "Rate Shipment"
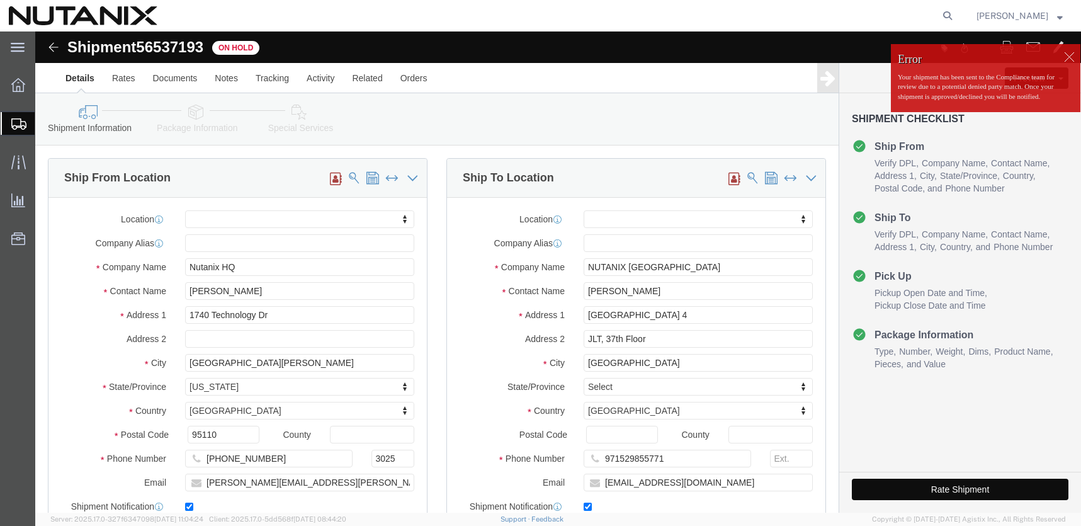
click button "Rate Shipment"
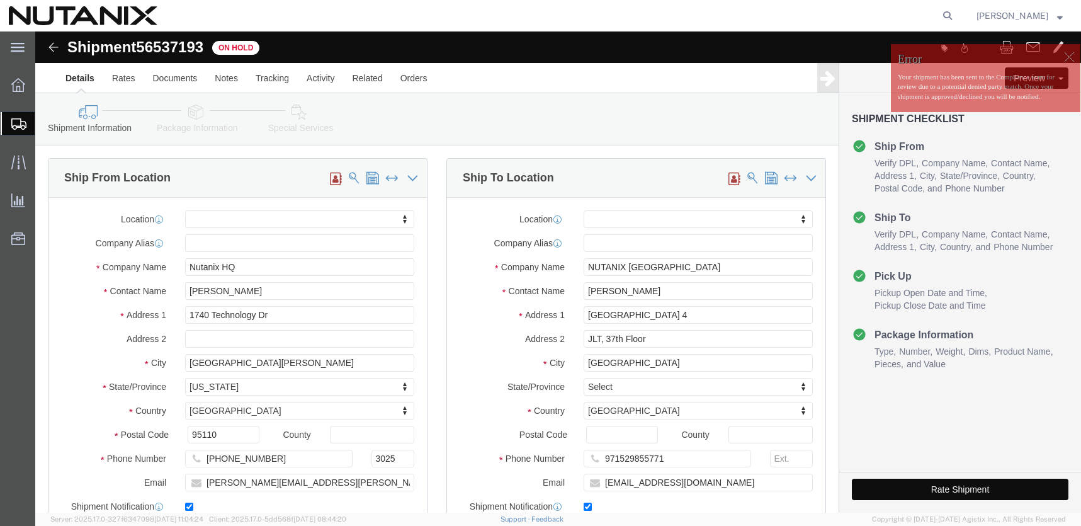
click at [0, 0] on span "Shipment Manager" at bounding box center [0, 0] width 0 height 0
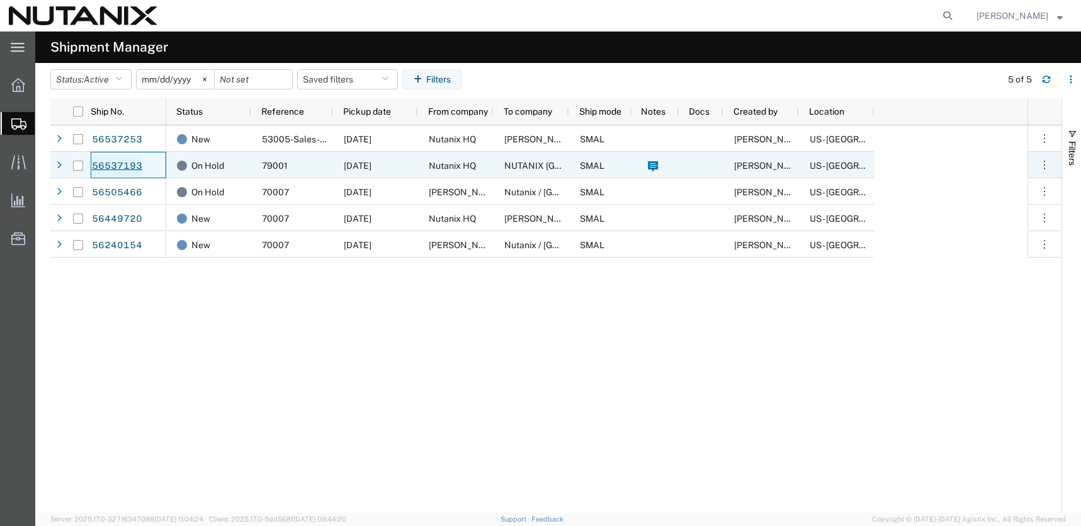
click at [117, 169] on link "56537193" at bounding box center [117, 166] width 52 height 20
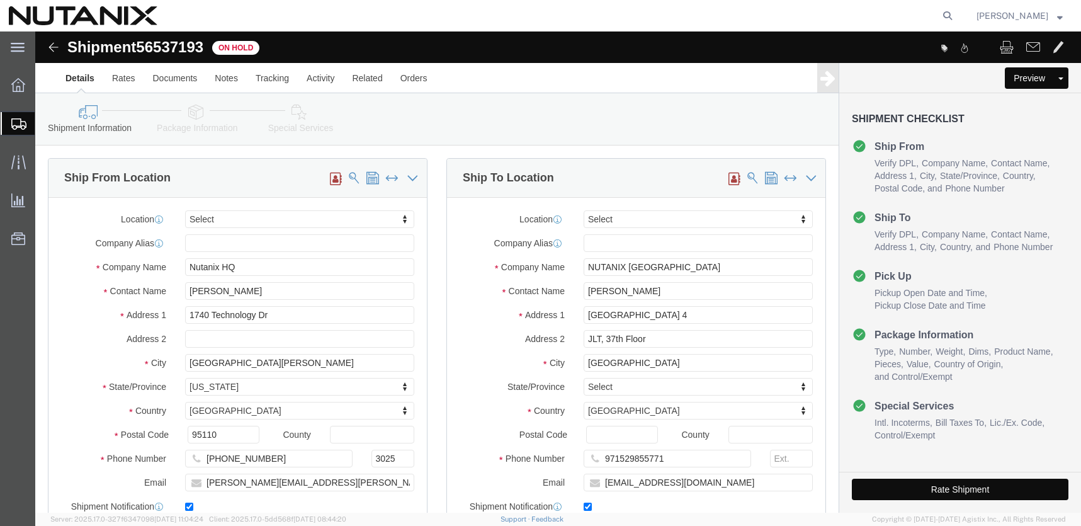
select select
click button "Rate Shipment"
